Goal: Task Accomplishment & Management: Use online tool/utility

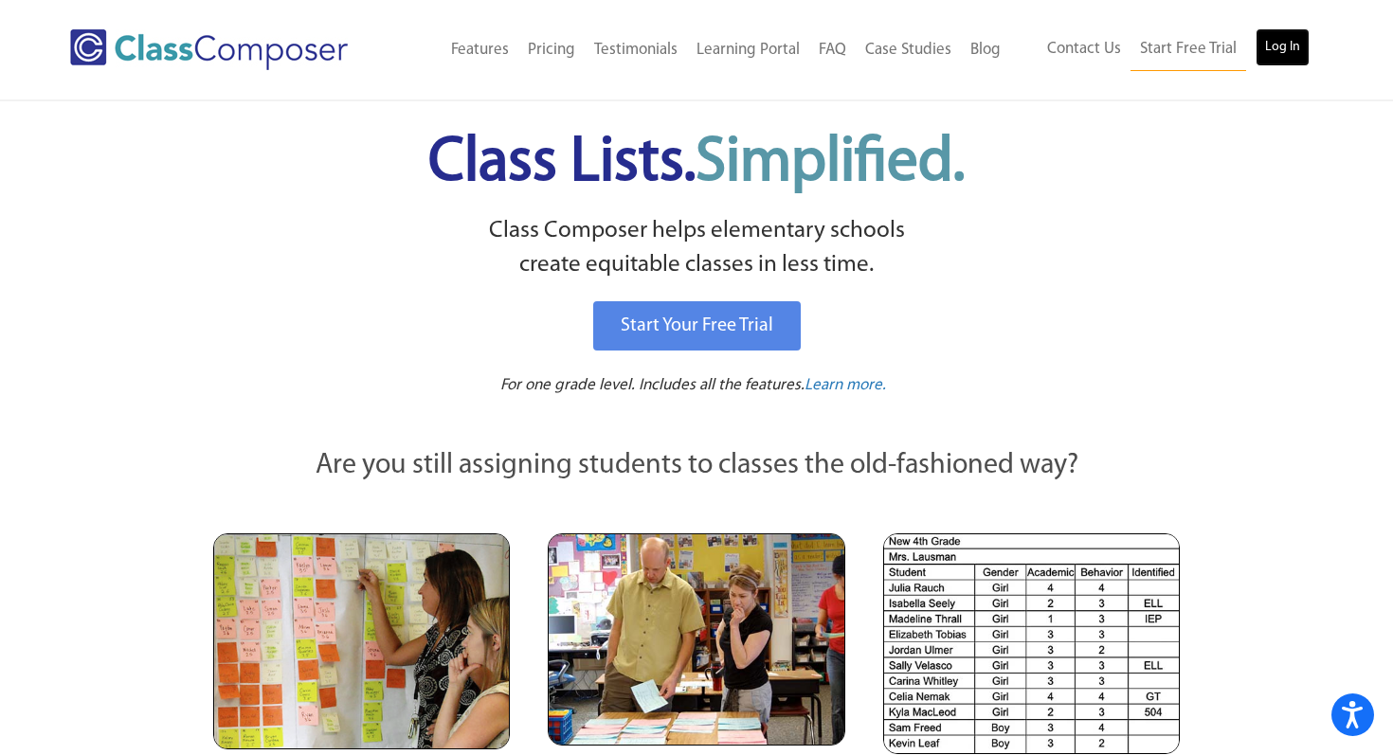
click at [1280, 45] on link "Log In" at bounding box center [1282, 47] width 54 height 38
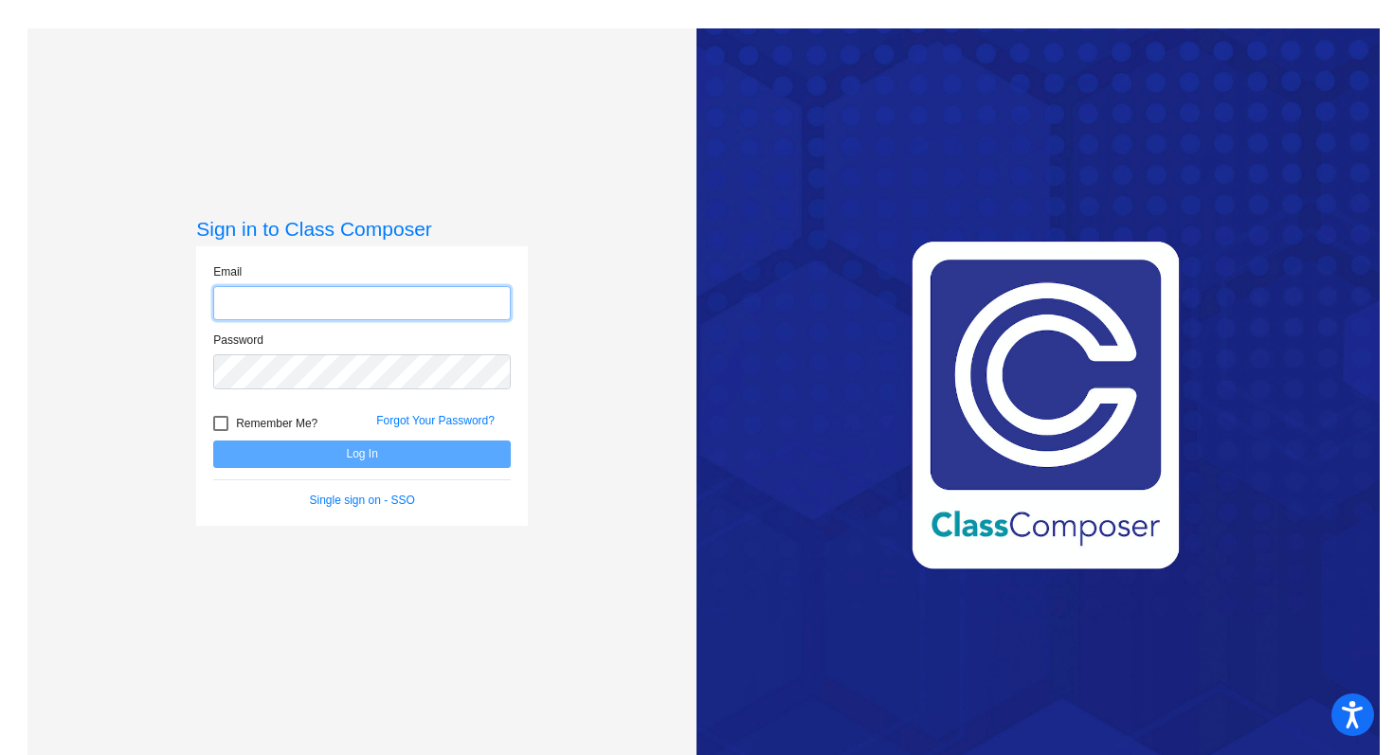
type input "jan.foscante@hesperiausd.org"
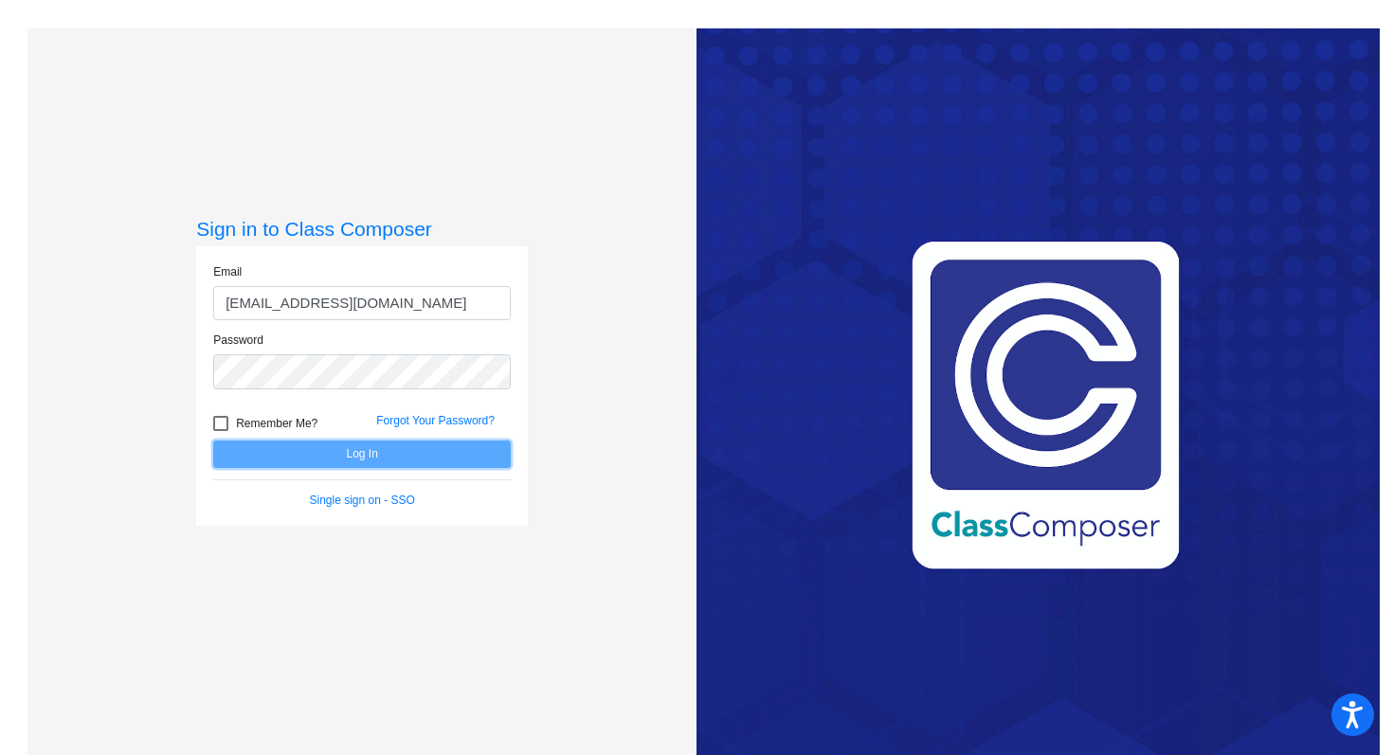
click at [424, 458] on button "Log In" at bounding box center [361, 454] width 297 height 27
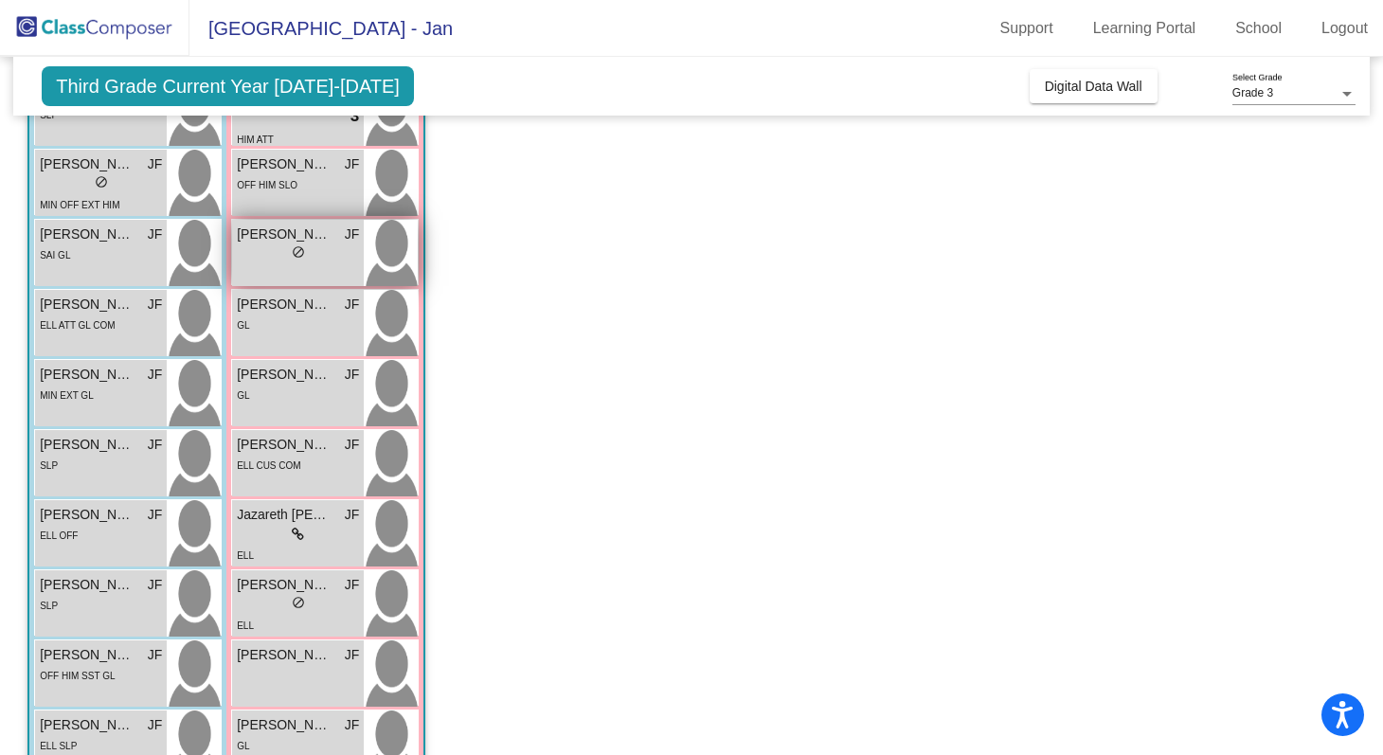
scroll to position [226, 0]
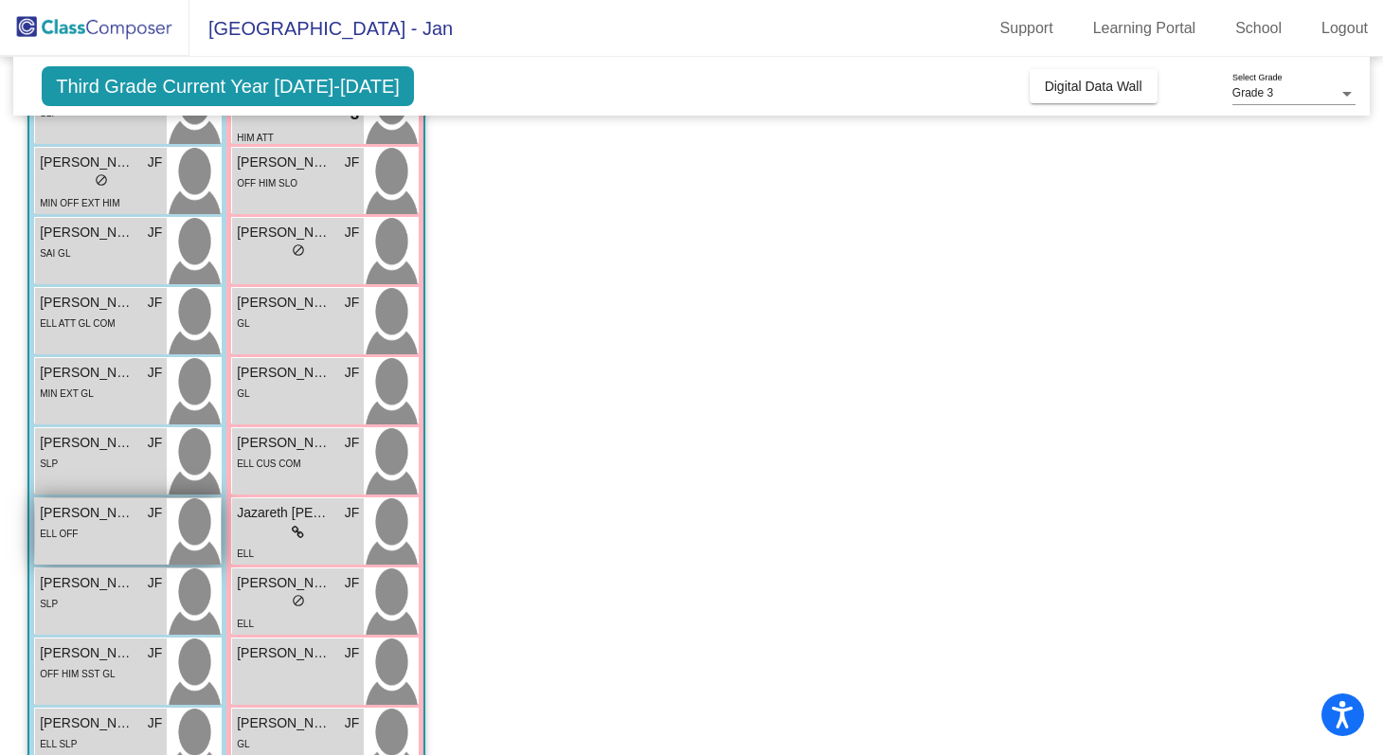
click at [96, 537] on div "ELL OFF" at bounding box center [101, 533] width 122 height 20
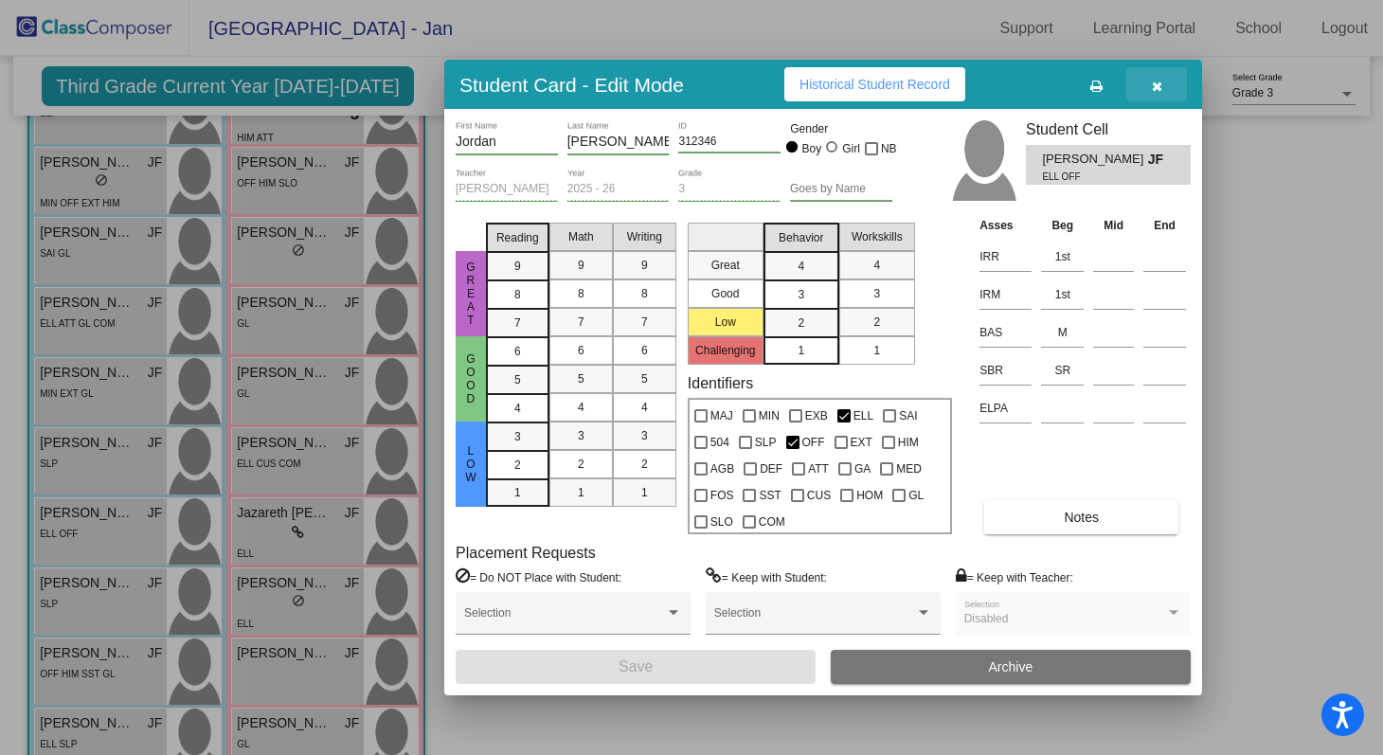
click at [1161, 84] on icon "button" at bounding box center [1157, 86] width 10 height 13
